Goal: Communication & Community: Connect with others

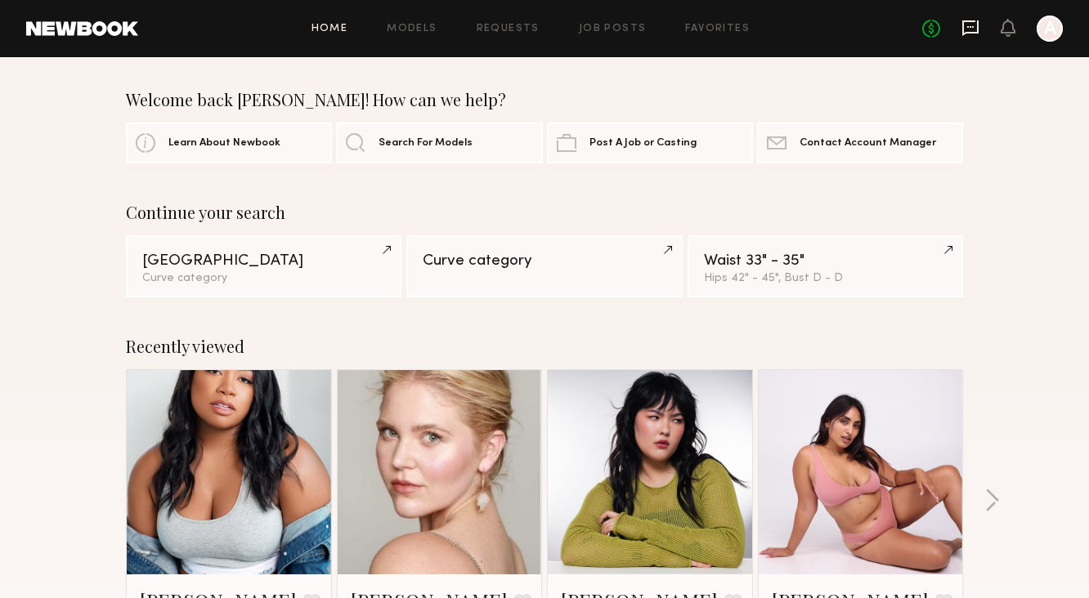
click at [968, 23] on icon at bounding box center [970, 28] width 18 height 18
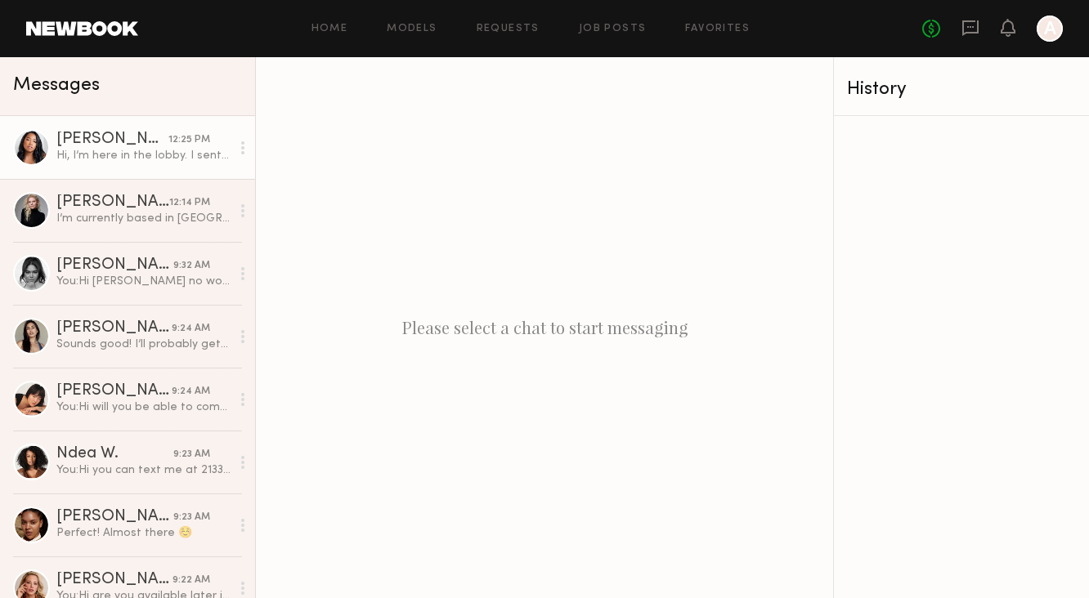
click at [184, 165] on link "[PERSON_NAME] 12:25 PM Hi, I’m here in the lobby. I sent a text, my number is […" at bounding box center [127, 147] width 255 height 63
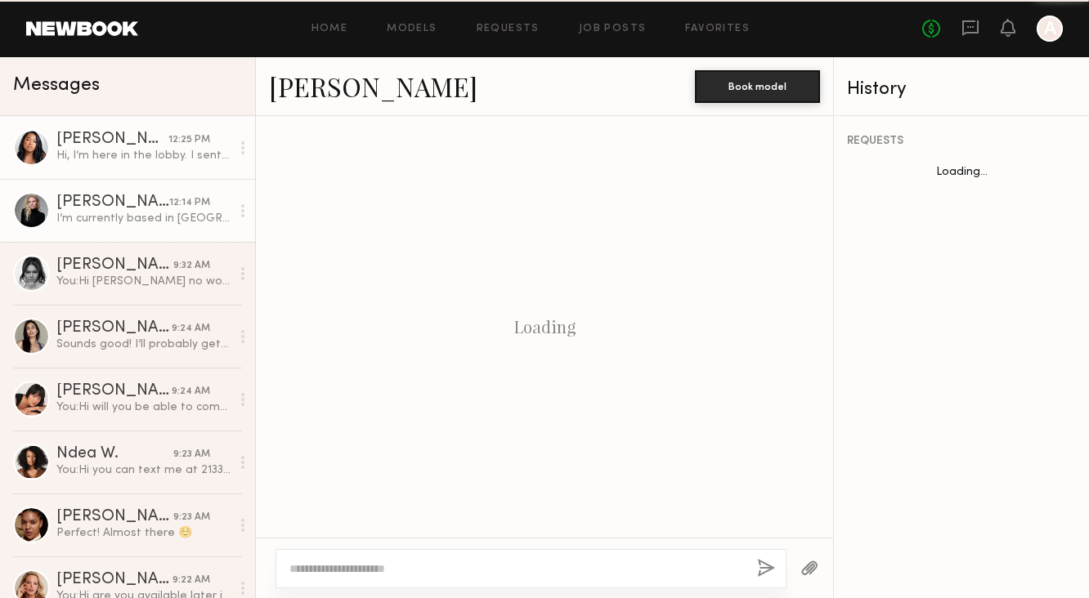
scroll to position [792, 0]
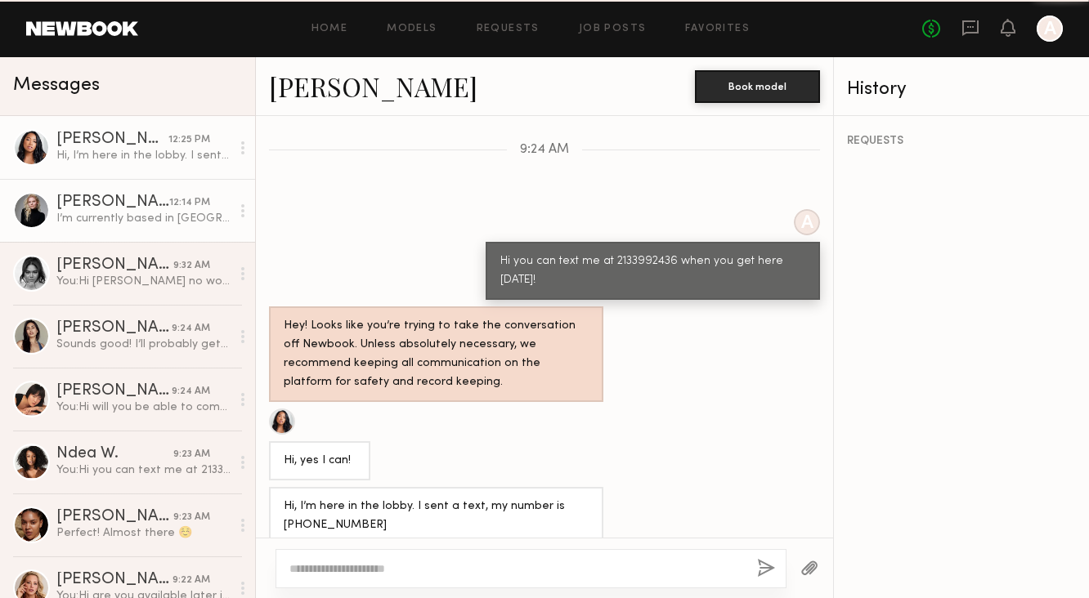
click at [181, 213] on div "I’m currently based in [GEOGRAPHIC_DATA] and usually drive in for confirmed wor…" at bounding box center [143, 219] width 174 height 16
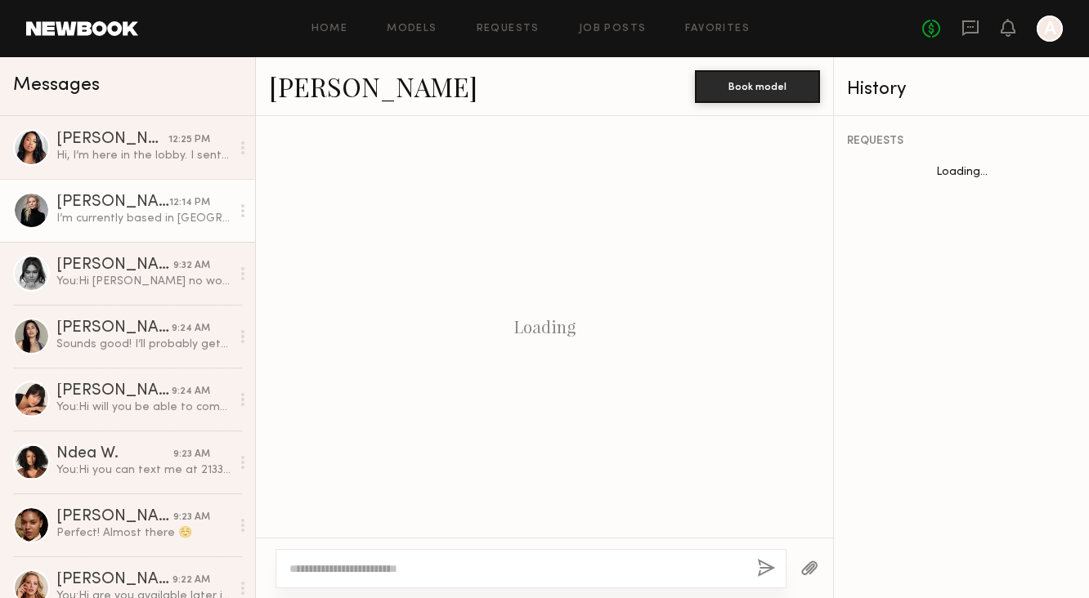
scroll to position [2391, 0]
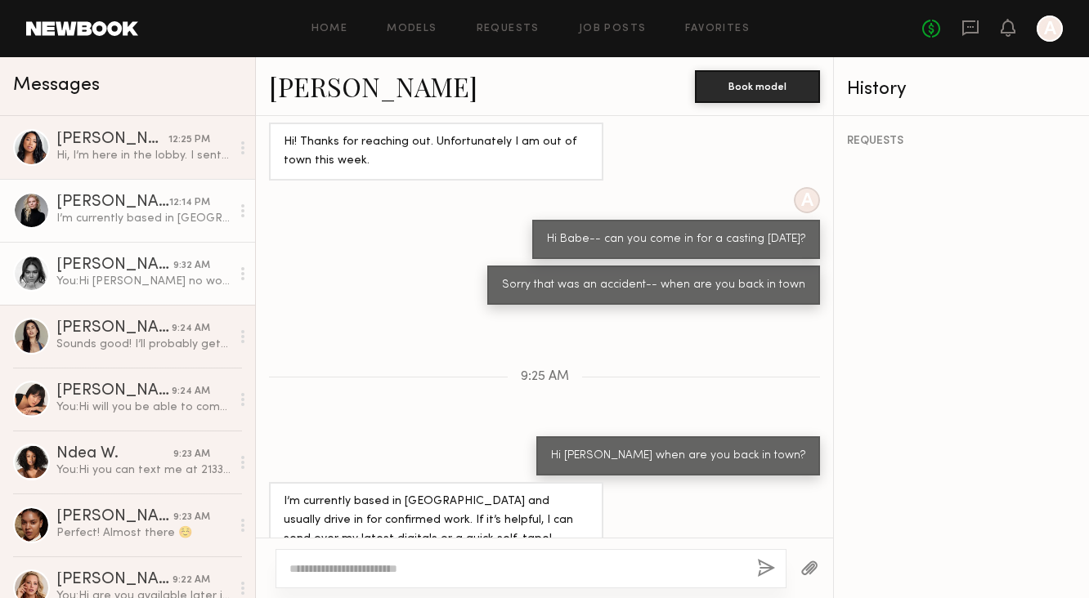
click at [169, 271] on div "[PERSON_NAME]" at bounding box center [114, 265] width 117 height 16
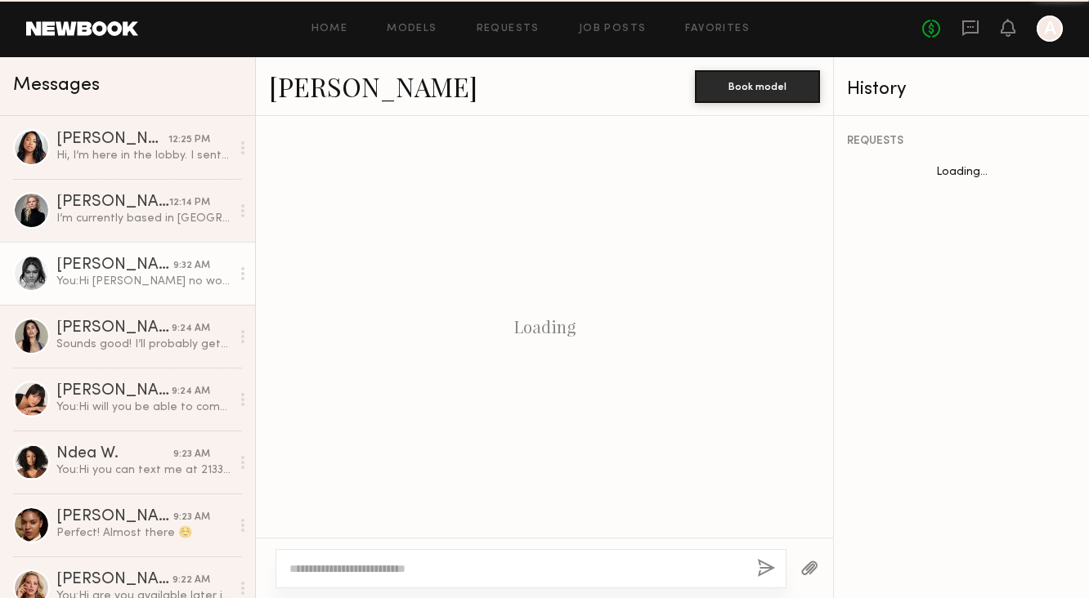
scroll to position [950, 0]
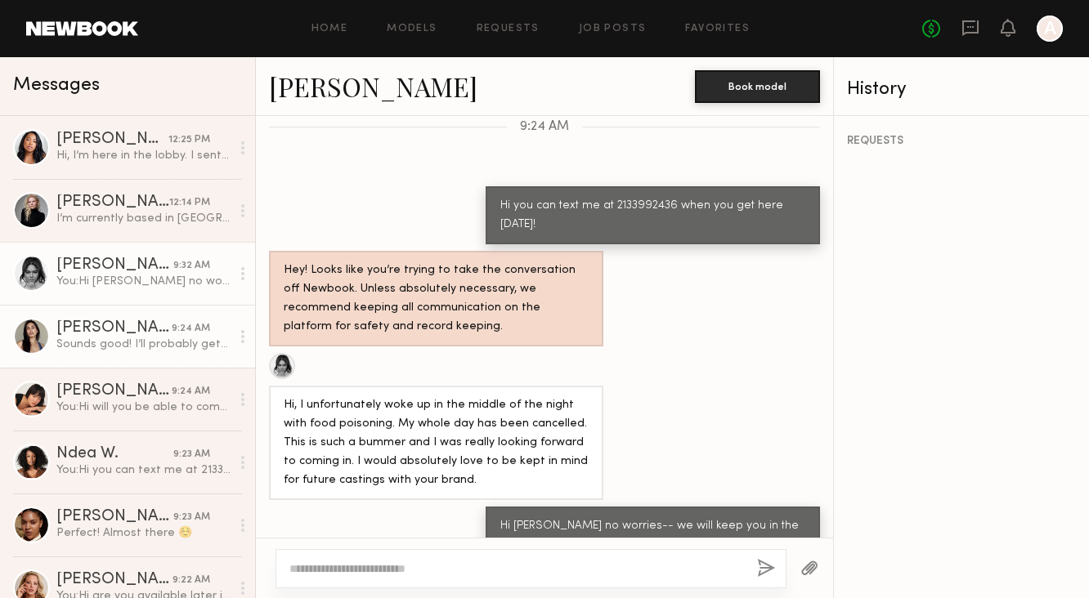
click at [163, 310] on link "[PERSON_NAME] 9:24 AM Sounds good! I’ll probably get there a little bit after n…" at bounding box center [127, 336] width 255 height 63
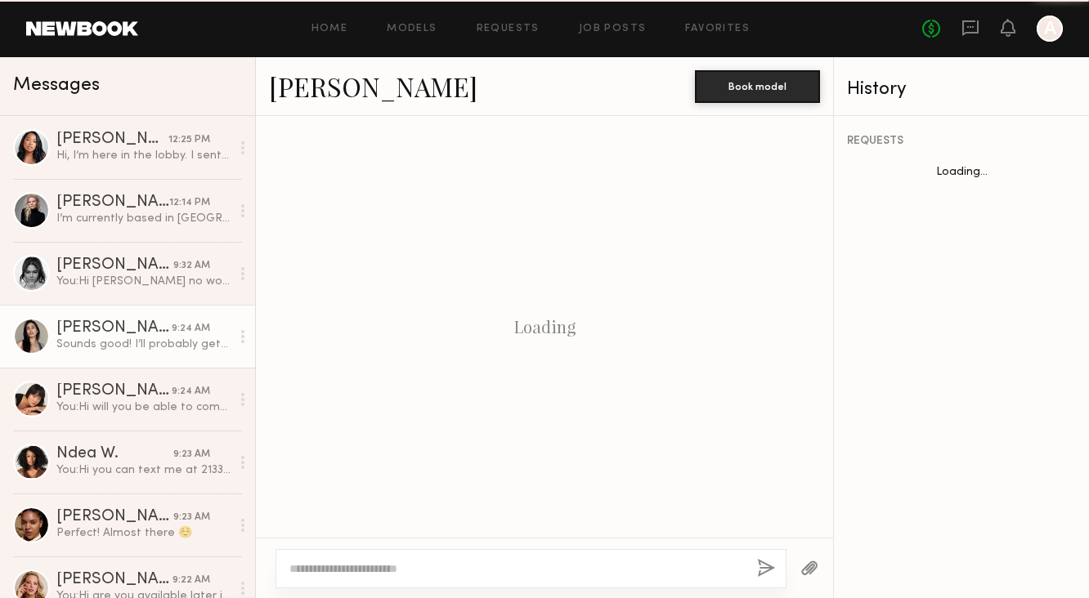
scroll to position [1142, 0]
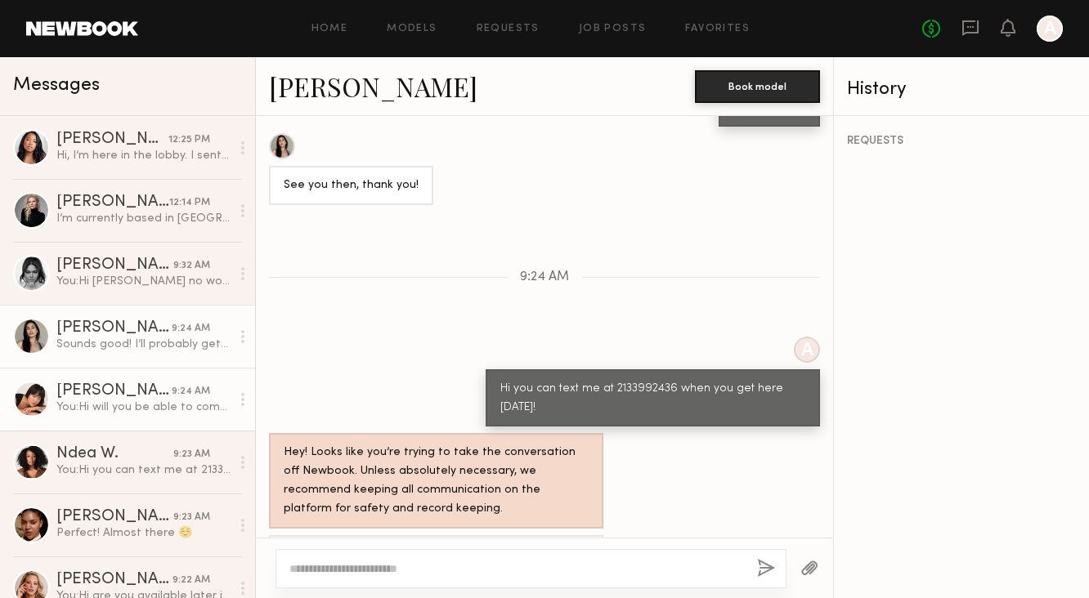
click at [166, 390] on div "[PERSON_NAME]" at bounding box center [113, 391] width 115 height 16
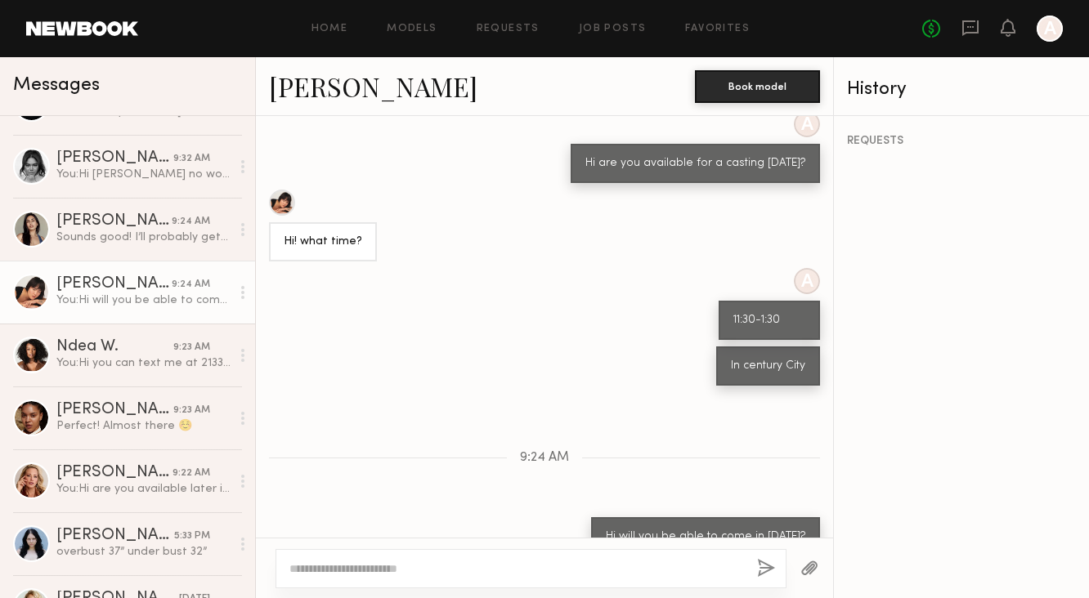
scroll to position [129, 0]
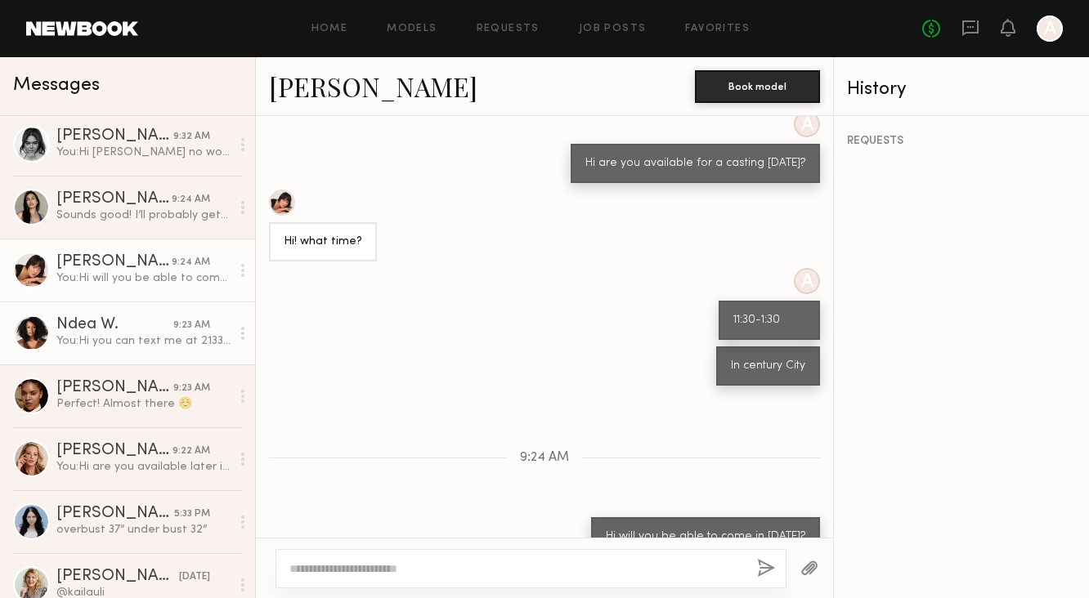
click at [170, 324] on div "Ndea W." at bounding box center [114, 325] width 117 height 16
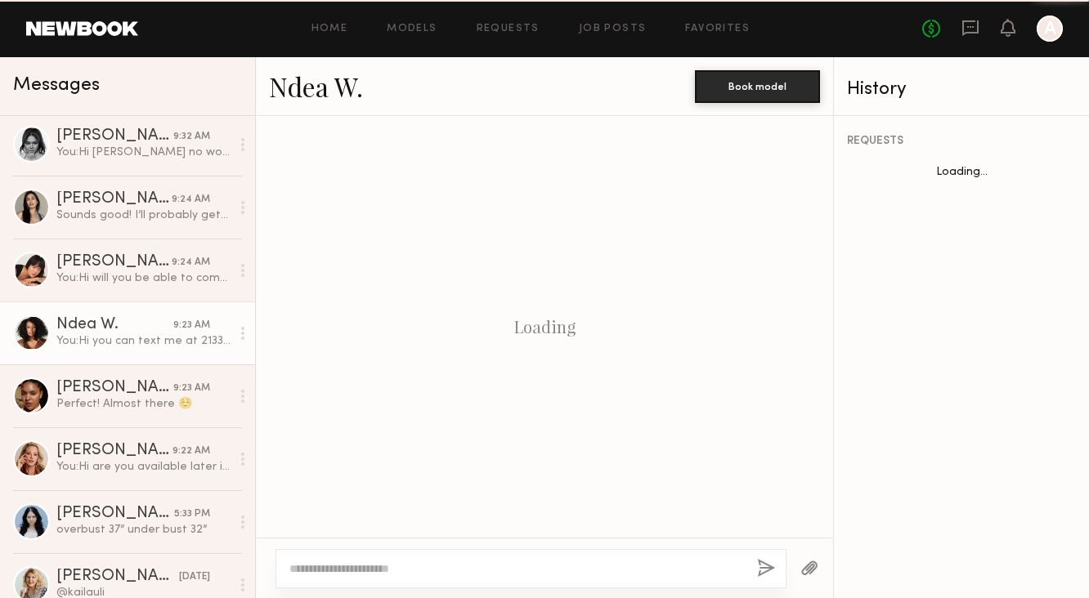
scroll to position [1378, 0]
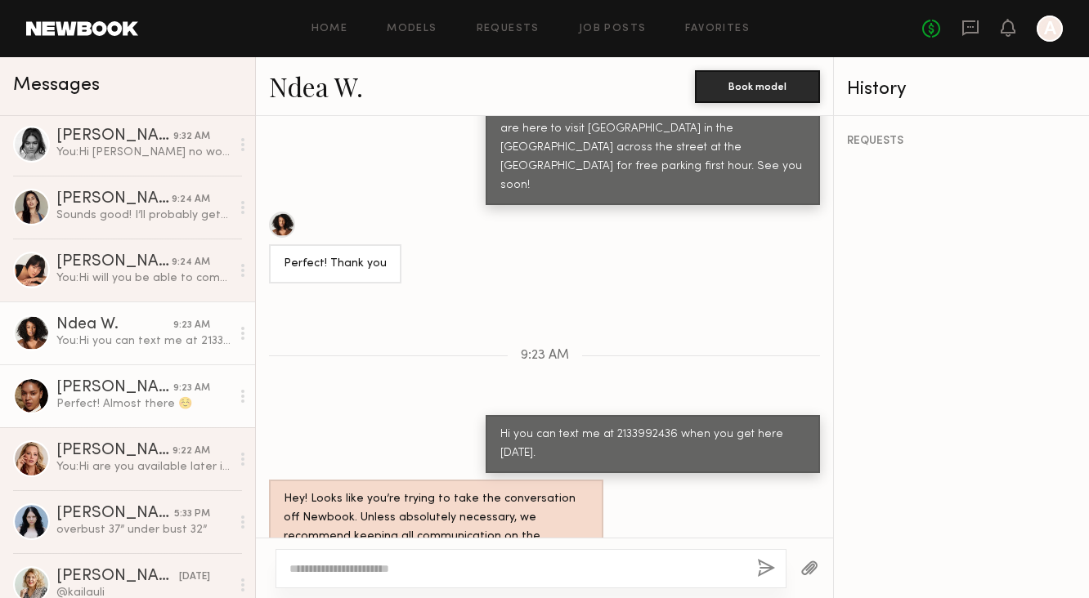
click at [152, 383] on div "[PERSON_NAME]" at bounding box center [114, 388] width 117 height 16
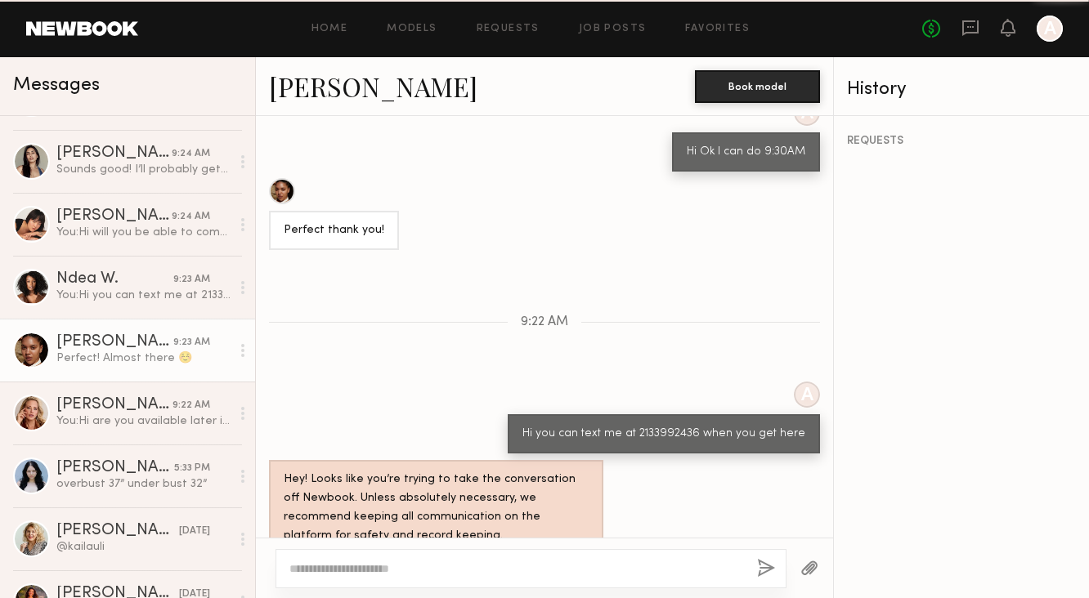
scroll to position [235, 0]
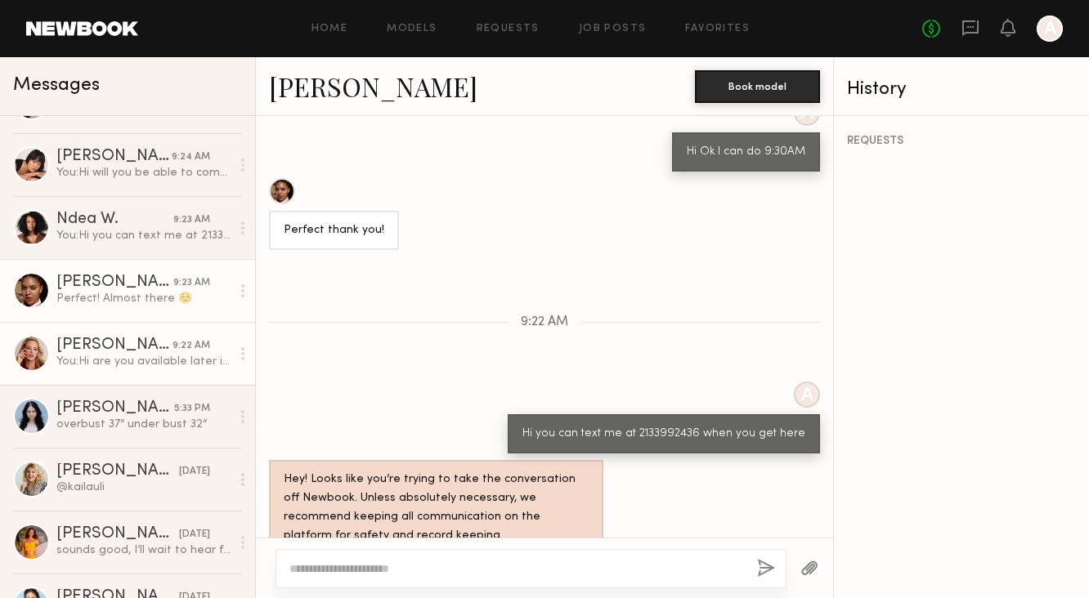
click at [150, 361] on div "You: Hi are you available later in the day?" at bounding box center [143, 362] width 174 height 16
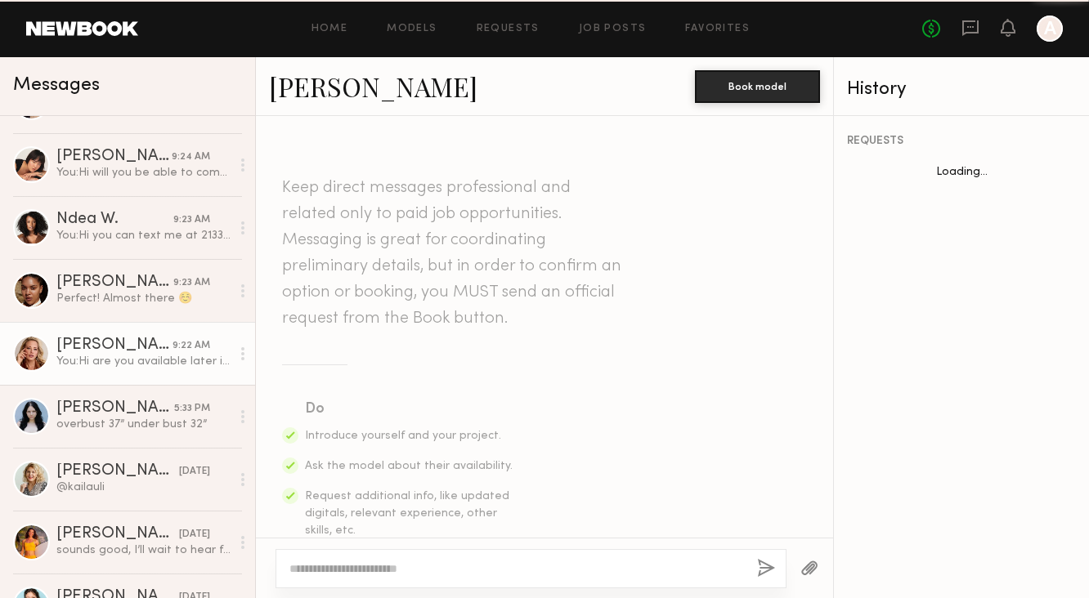
scroll to position [961, 0]
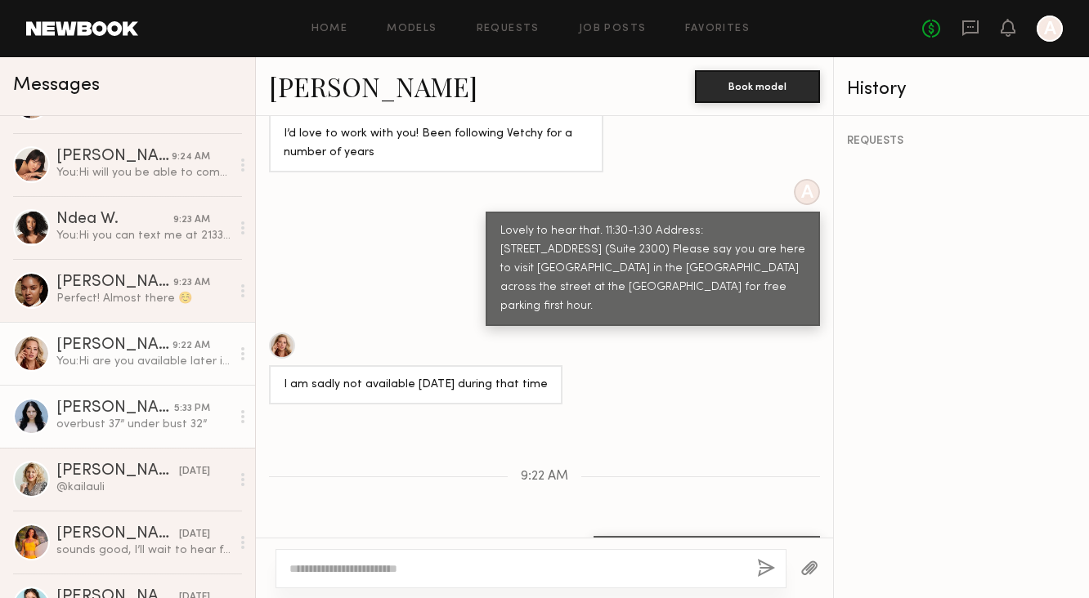
click at [161, 428] on div "overbust 37” under bust 32”" at bounding box center [143, 425] width 174 height 16
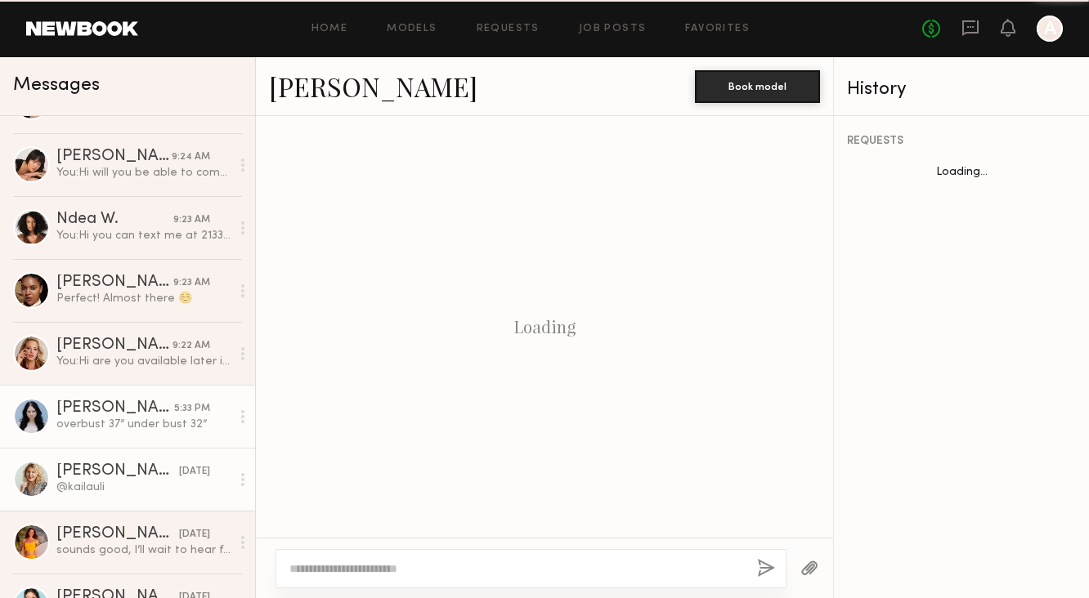
scroll to position [496, 0]
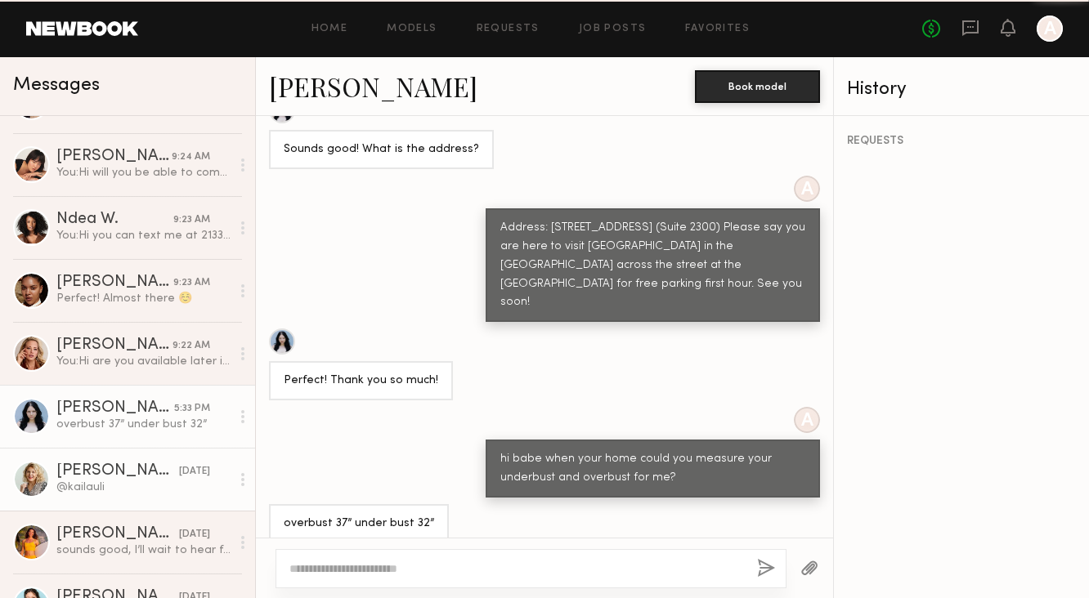
click at [167, 499] on link "[PERSON_NAME] [DATE] @kailauli" at bounding box center [127, 479] width 255 height 63
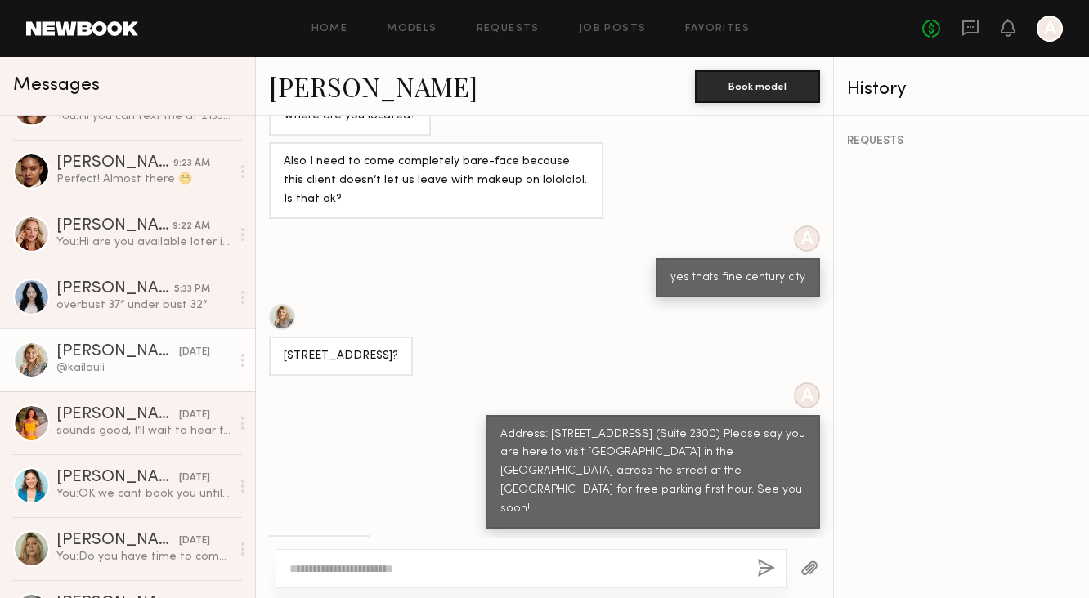
scroll to position [374, 0]
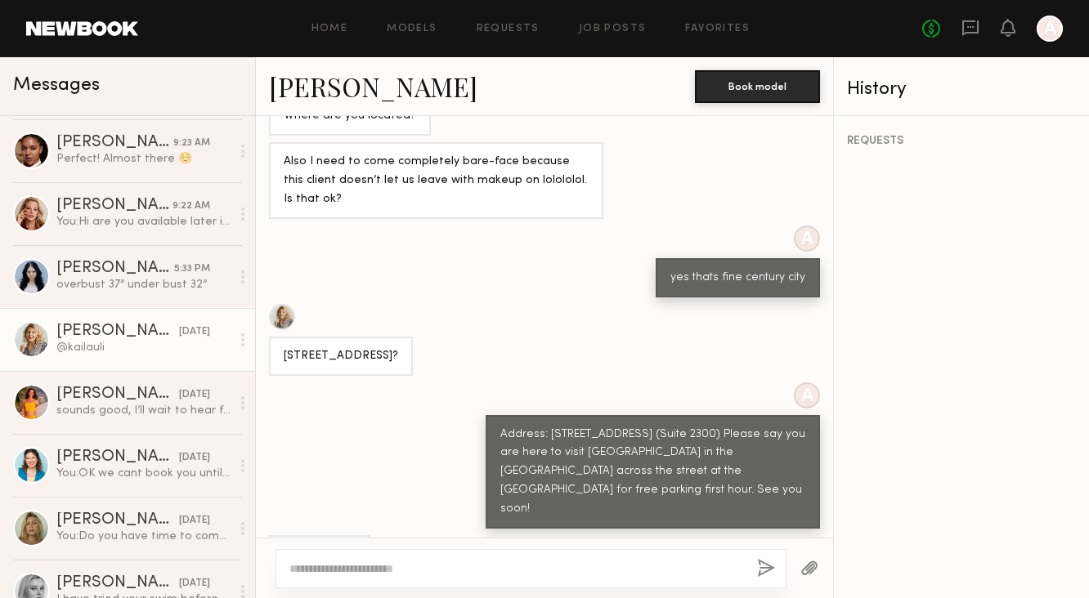
click at [167, 499] on link "[PERSON_NAME] [DATE] You: Do you have time to come in for a casting [DATE] or […" at bounding box center [127, 528] width 255 height 63
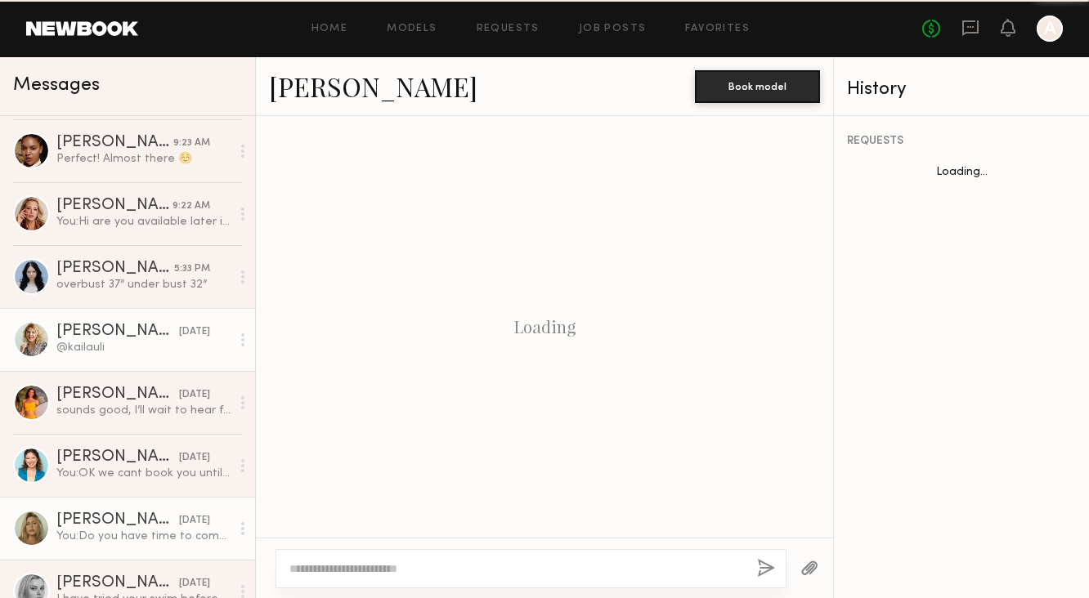
scroll to position [454, 0]
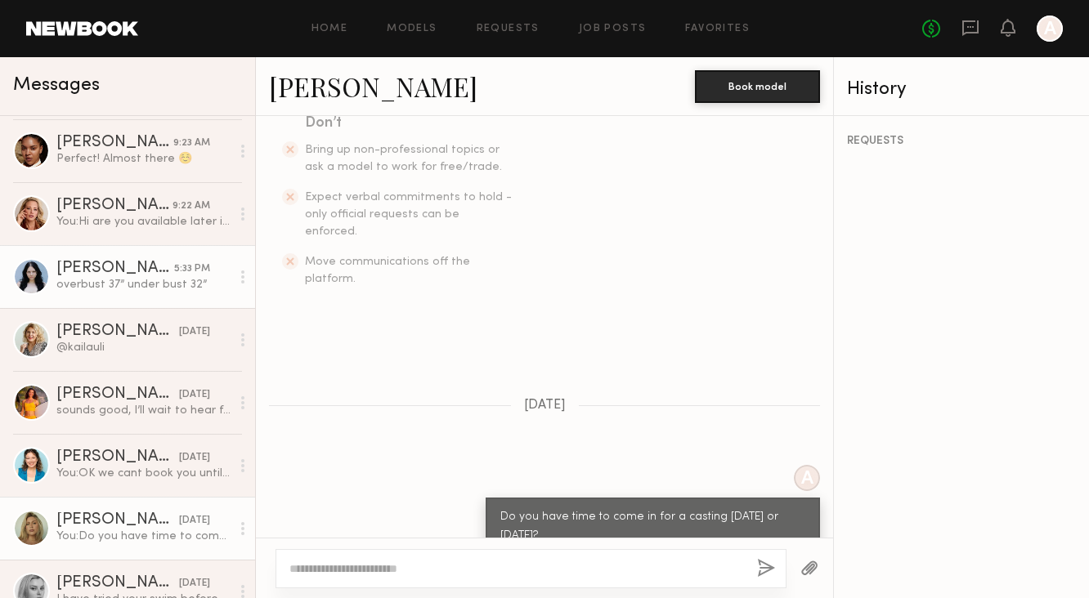
click at [151, 269] on div "[PERSON_NAME]" at bounding box center [115, 269] width 118 height 16
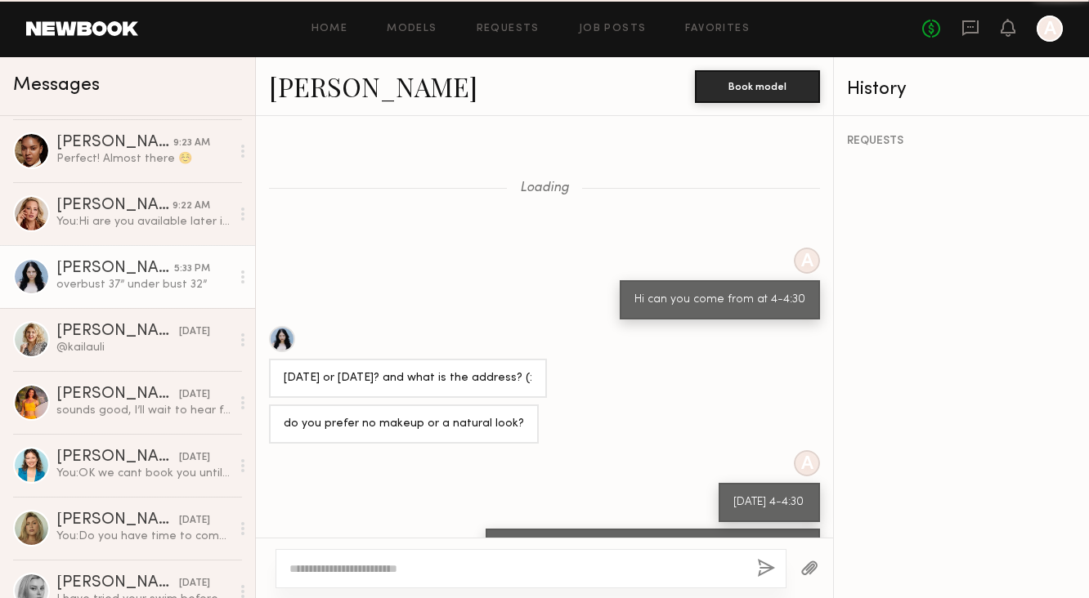
scroll to position [496, 0]
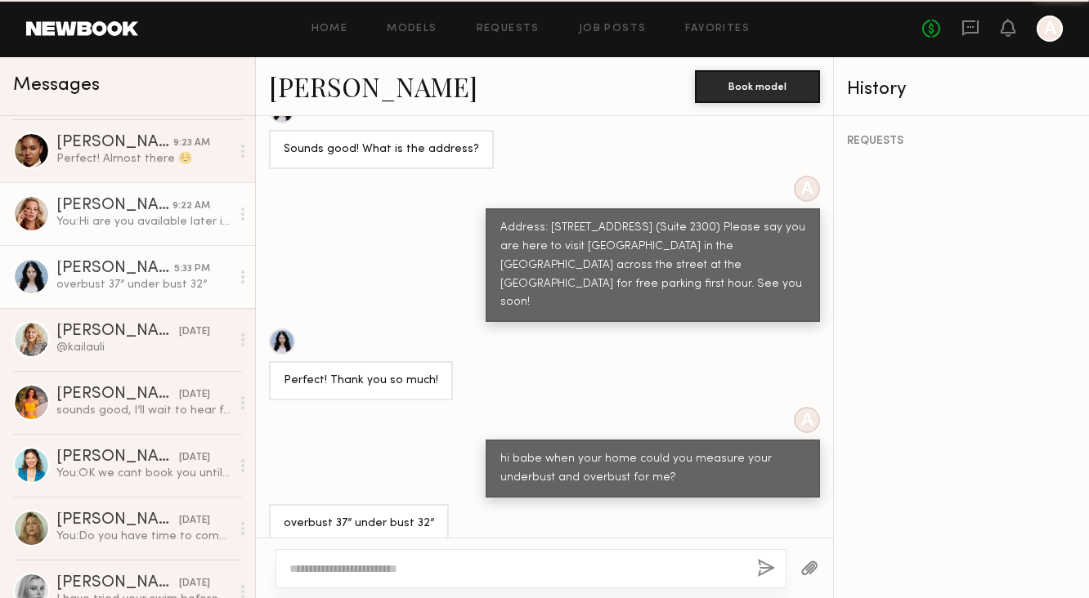
click at [144, 195] on link "[PERSON_NAME] 9:22 AM You: Hi are you available later in the day?" at bounding box center [127, 213] width 255 height 63
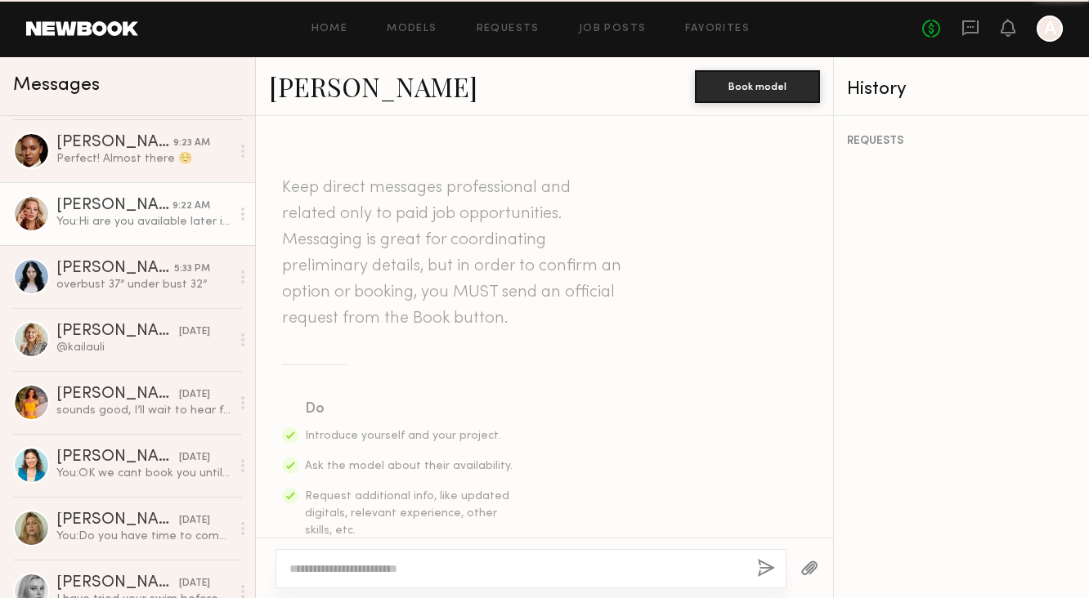
scroll to position [961, 0]
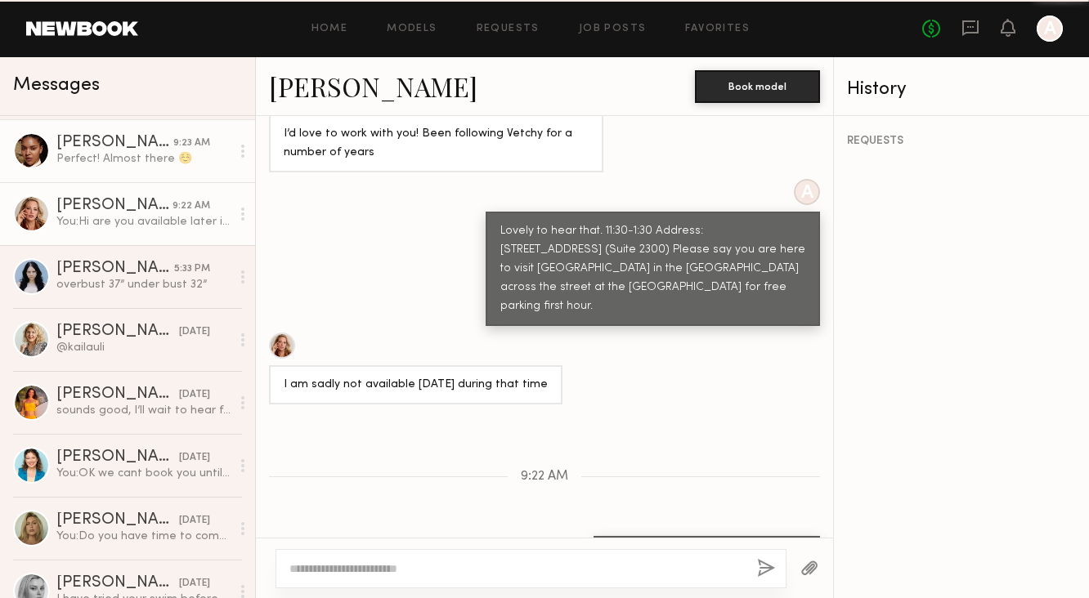
click at [146, 147] on div "[PERSON_NAME]" at bounding box center [114, 143] width 117 height 16
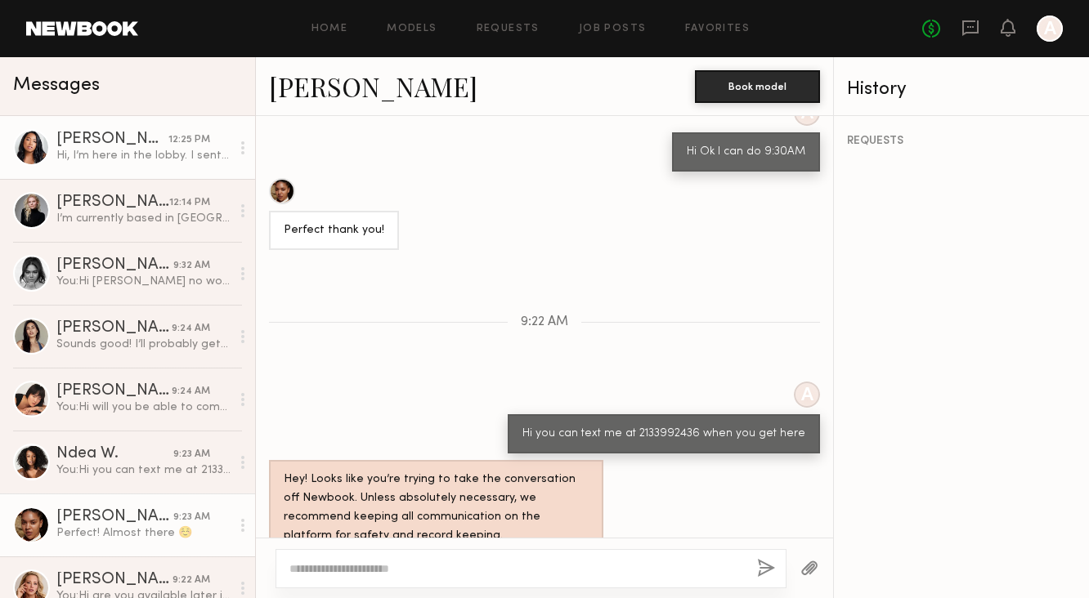
click at [147, 149] on div "Hi, I’m here in the lobby. I sent a text, my number is [PHONE_NUMBER]" at bounding box center [143, 156] width 174 height 16
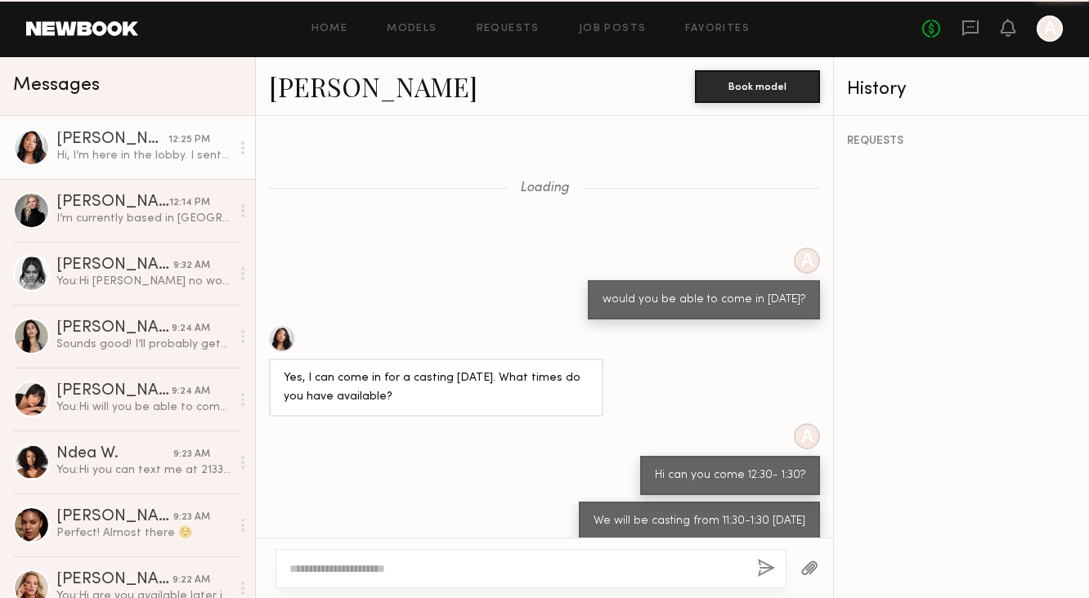
scroll to position [792, 0]
